Goal: Check status: Check status

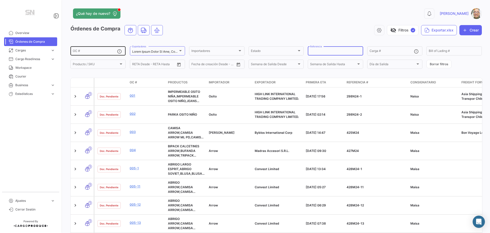
click at [94, 52] on input "OC #" at bounding box center [95, 52] width 44 height 4
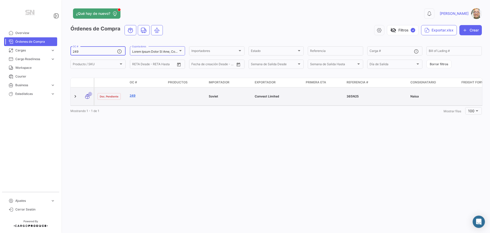
type input "249"
click at [134, 93] on link "249" at bounding box center [147, 95] width 34 height 5
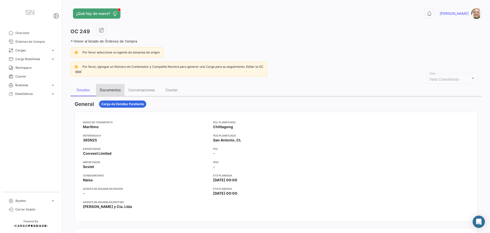
click at [110, 89] on div "Documentos" at bounding box center [110, 90] width 21 height 4
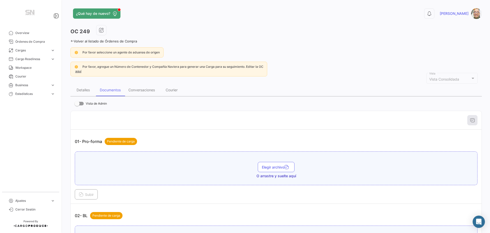
click at [73, 41] on icon at bounding box center [71, 40] width 3 height 3
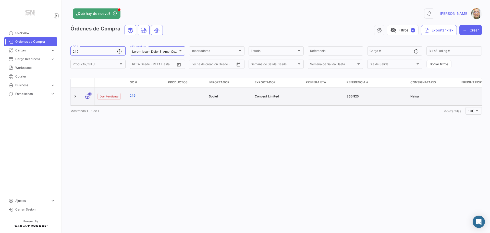
click at [137, 93] on link "249" at bounding box center [147, 95] width 34 height 5
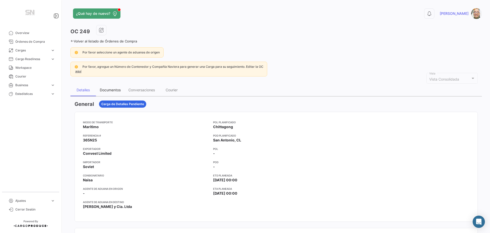
click at [111, 89] on div "Documentos" at bounding box center [110, 90] width 21 height 4
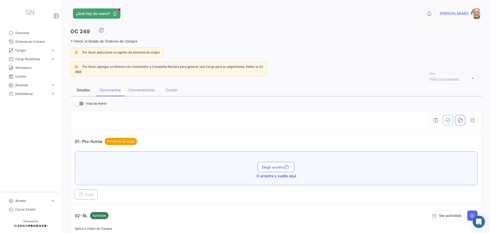
click at [81, 90] on div "Detalles" at bounding box center [83, 90] width 13 height 4
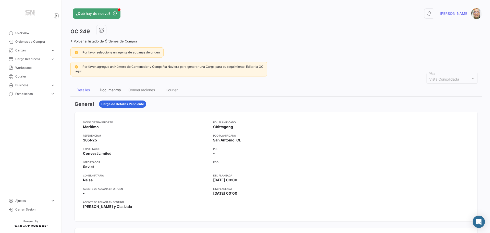
click at [112, 90] on div "Documentos" at bounding box center [110, 90] width 21 height 4
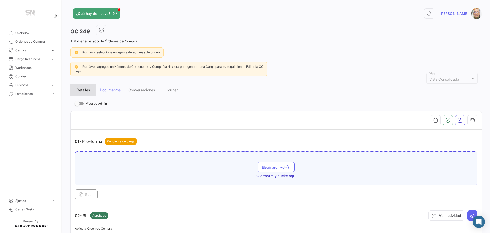
click at [85, 89] on div "Detalles" at bounding box center [83, 90] width 13 height 4
